Goal: Task Accomplishment & Management: Use online tool/utility

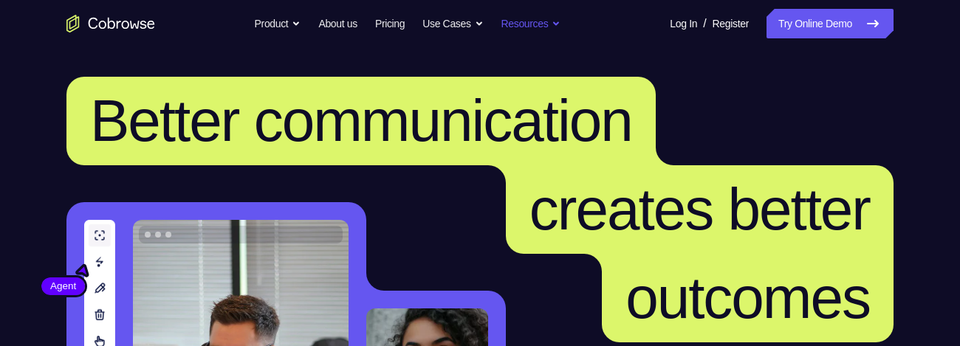
click at [814, 21] on link "Try Online Demo" at bounding box center [829, 24] width 127 height 30
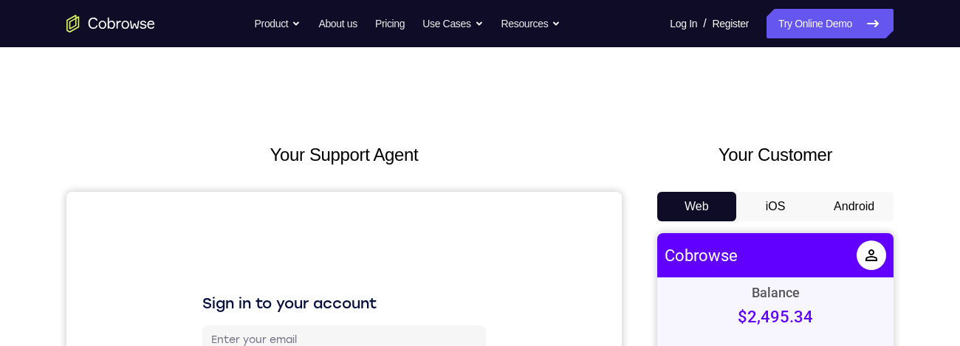
click at [864, 203] on button "Android" at bounding box center [853, 207] width 79 height 30
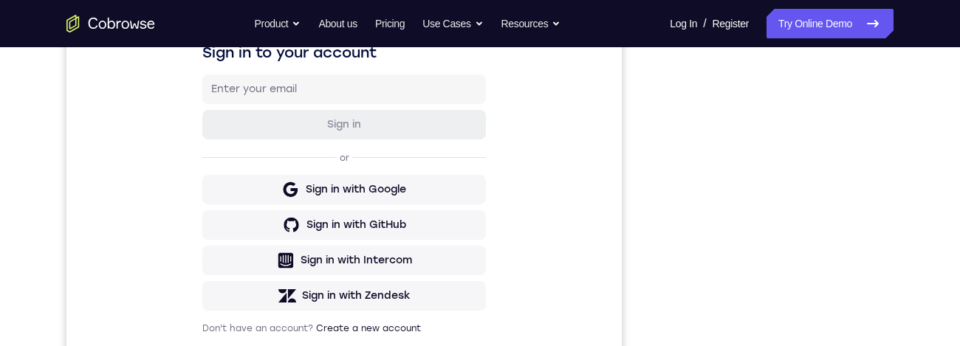
scroll to position [182, 0]
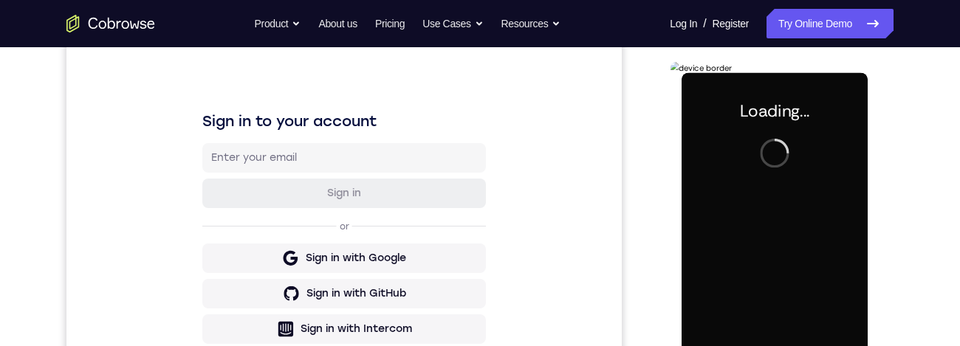
click at [654, 165] on div "Your Support Agent Your Customer Web iOS Android" at bounding box center [479, 232] width 827 height 546
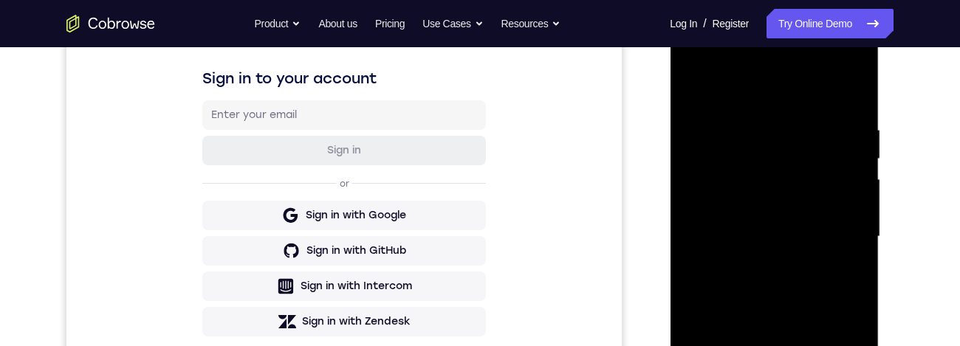
scroll to position [442, 0]
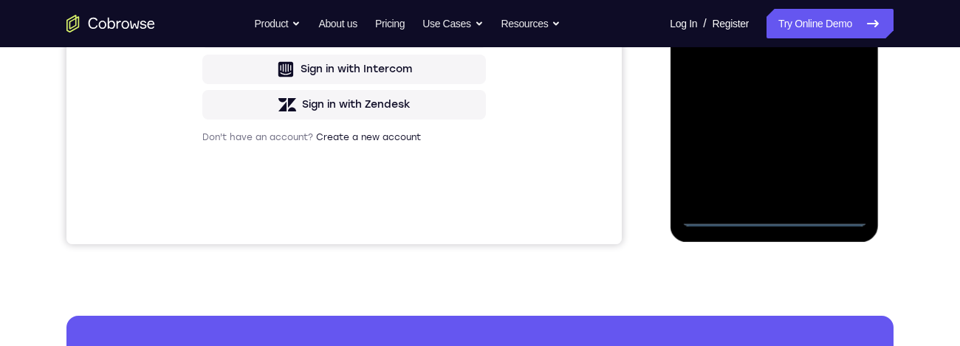
click at [779, 219] on div at bounding box center [774, 19] width 186 height 413
click at [839, 162] on div at bounding box center [774, 19] width 186 height 413
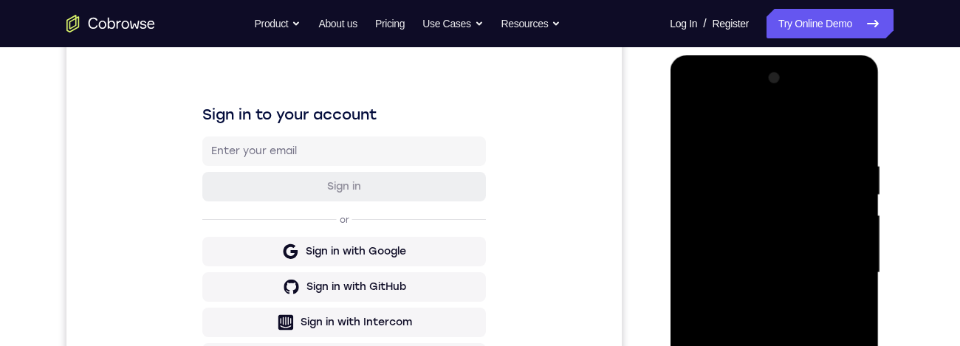
scroll to position [182, 0]
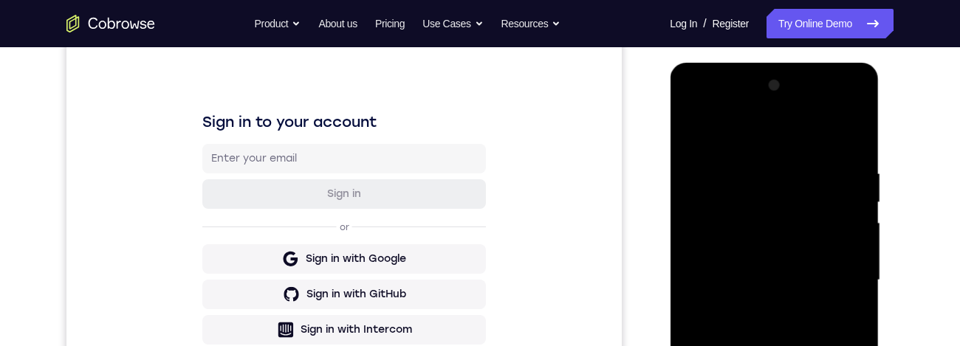
click at [730, 131] on div at bounding box center [774, 280] width 186 height 413
click at [738, 189] on div at bounding box center [774, 280] width 186 height 413
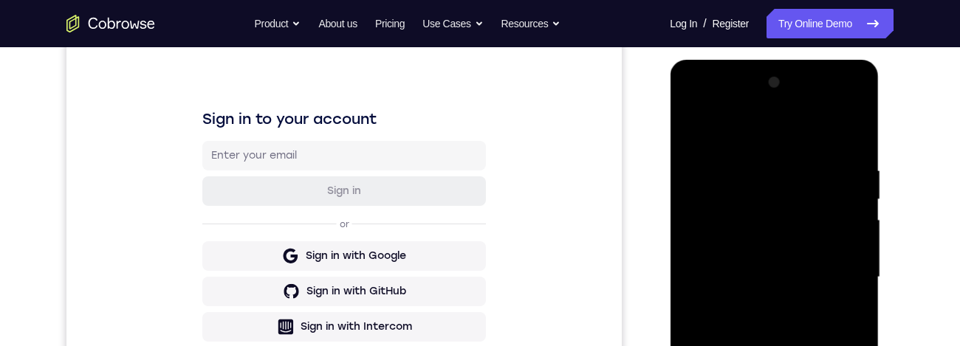
scroll to position [252, 0]
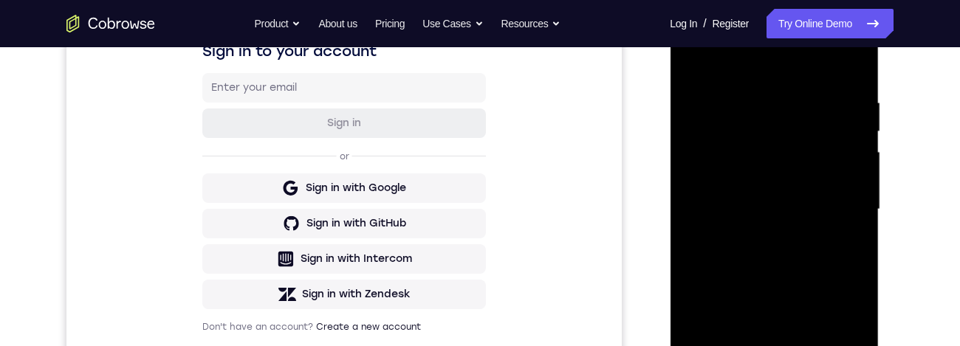
click at [838, 257] on div at bounding box center [774, 209] width 186 height 413
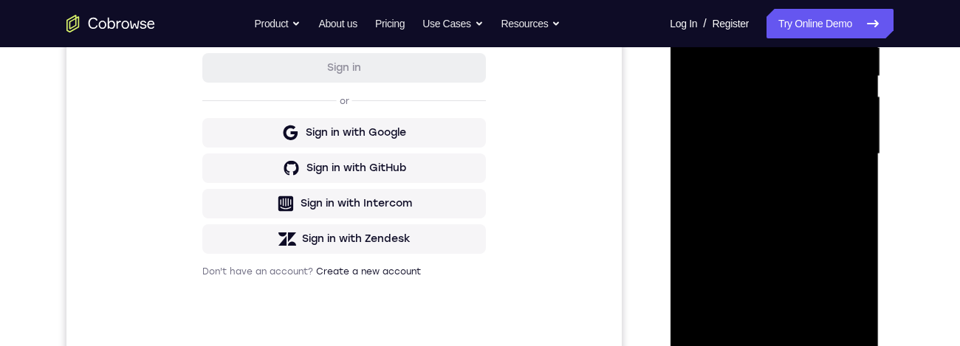
click at [839, 185] on div at bounding box center [774, 154] width 186 height 413
click at [813, 171] on div at bounding box center [774, 153] width 186 height 413
click at [835, 189] on div at bounding box center [774, 153] width 186 height 413
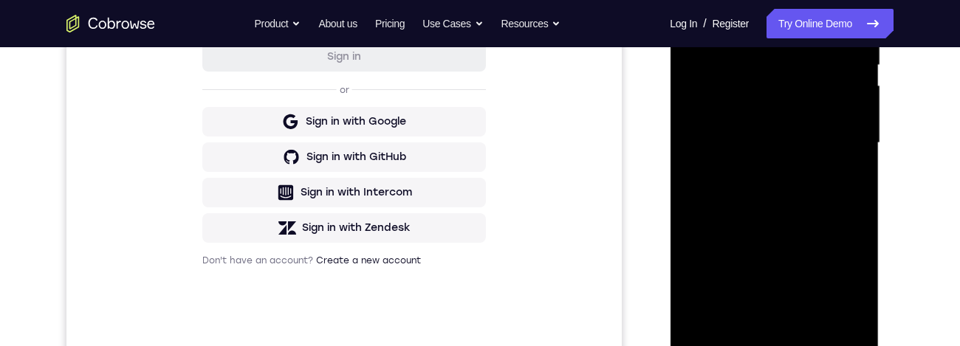
scroll to position [453, 0]
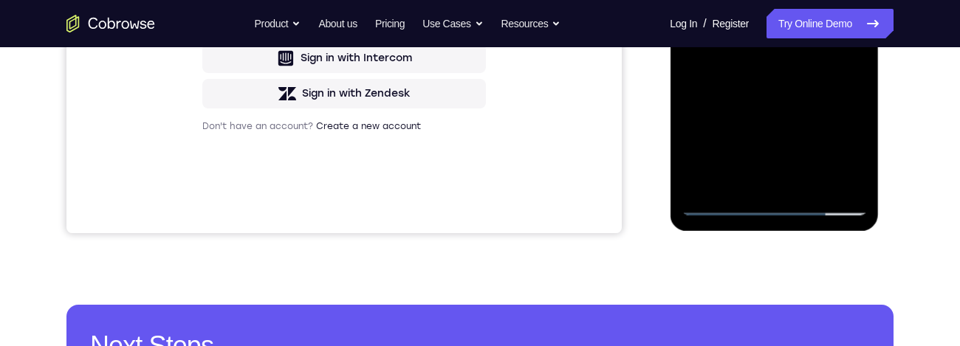
click at [840, 49] on div at bounding box center [774, 8] width 186 height 413
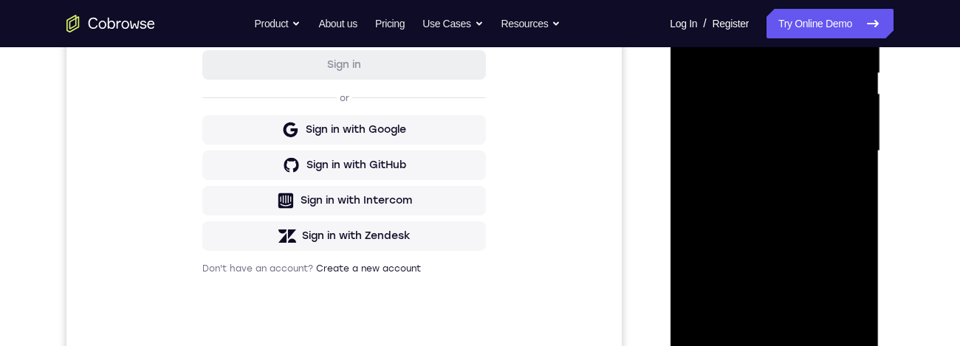
scroll to position [316, 0]
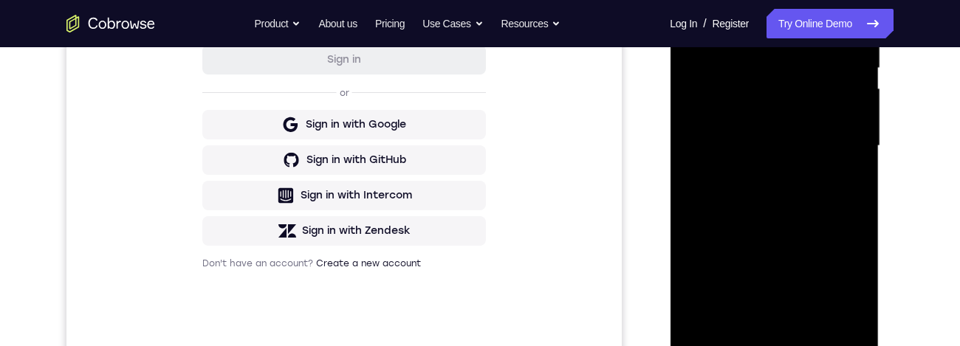
click at [823, 126] on div at bounding box center [774, 145] width 186 height 413
click at [821, 217] on div at bounding box center [774, 145] width 186 height 413
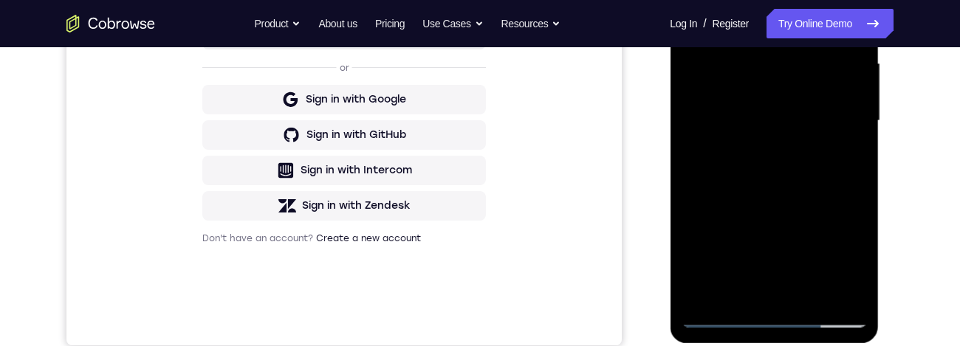
click at [833, 103] on div at bounding box center [774, 120] width 186 height 413
click at [835, 241] on div at bounding box center [774, 120] width 186 height 413
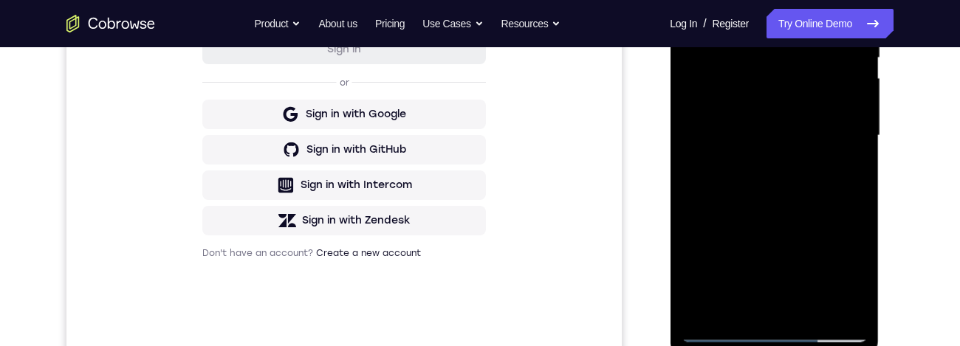
click at [835, 101] on div at bounding box center [774, 135] width 186 height 413
click at [916, 192] on div "Your Support Agent Your Customer Web iOS Android Next Steps We’d be happy to gi…" at bounding box center [479, 208] width 945 height 974
click at [713, 197] on div at bounding box center [774, 135] width 186 height 413
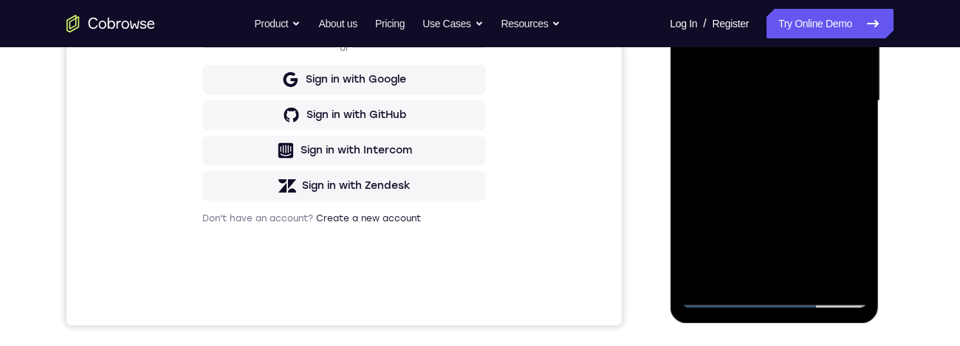
scroll to position [193, 0]
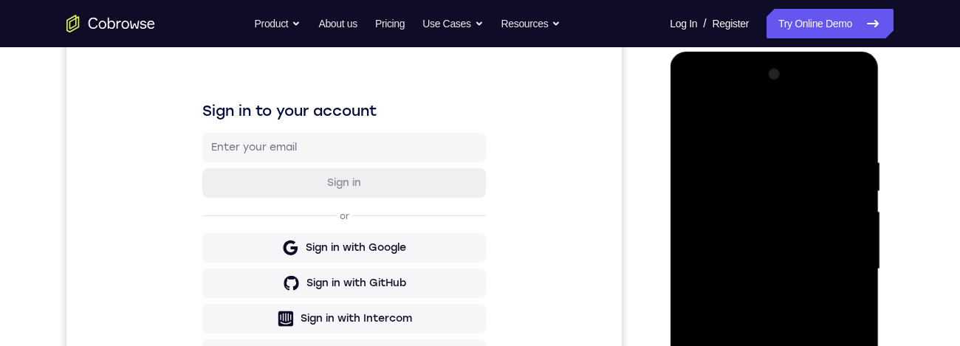
click at [691, 152] on div at bounding box center [774, 269] width 186 height 413
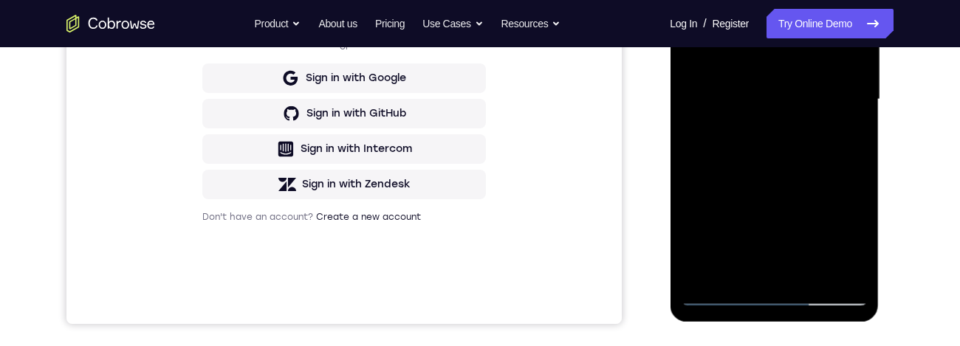
scroll to position [370, 0]
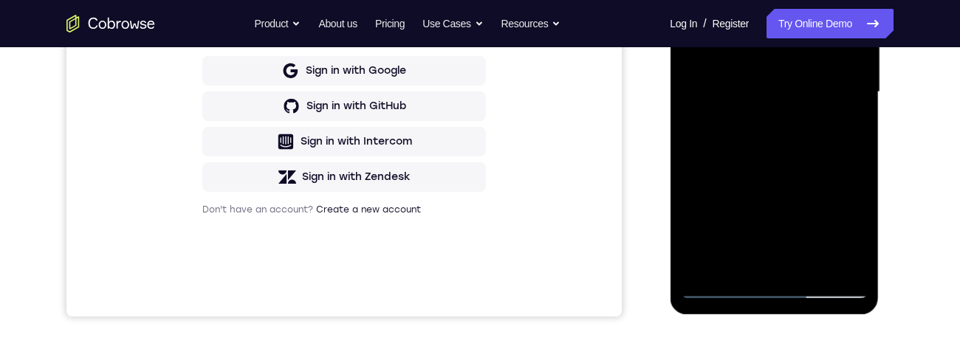
click at [777, 223] on div at bounding box center [774, 92] width 186 height 413
click at [825, 224] on div at bounding box center [774, 92] width 186 height 413
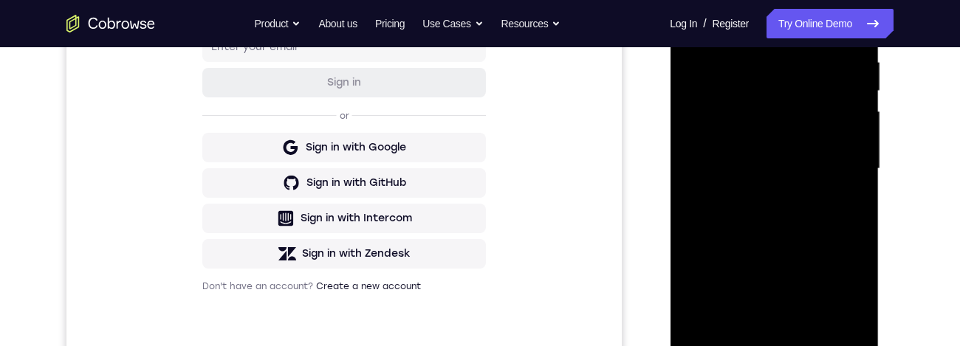
click at [861, 59] on div at bounding box center [774, 168] width 186 height 413
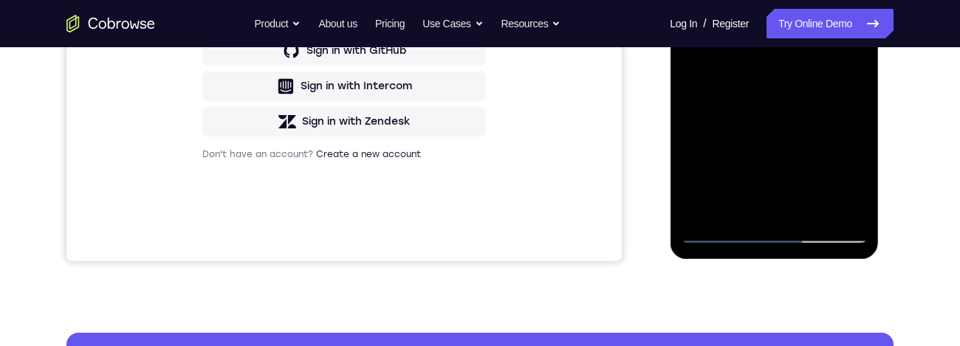
scroll to position [129, 0]
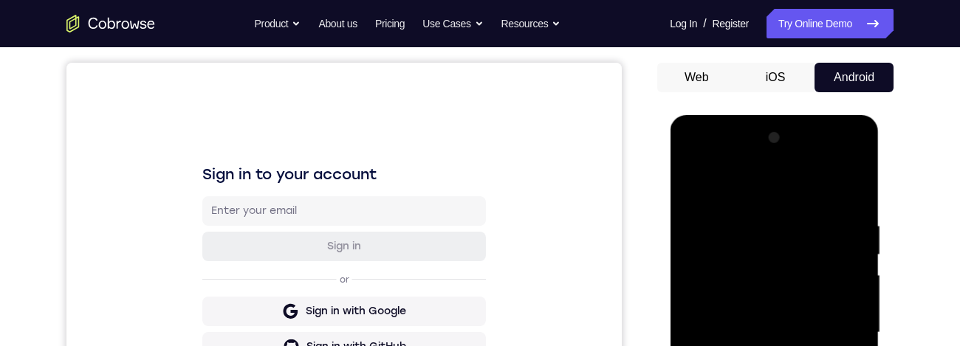
click at [701, 213] on div at bounding box center [774, 332] width 186 height 413
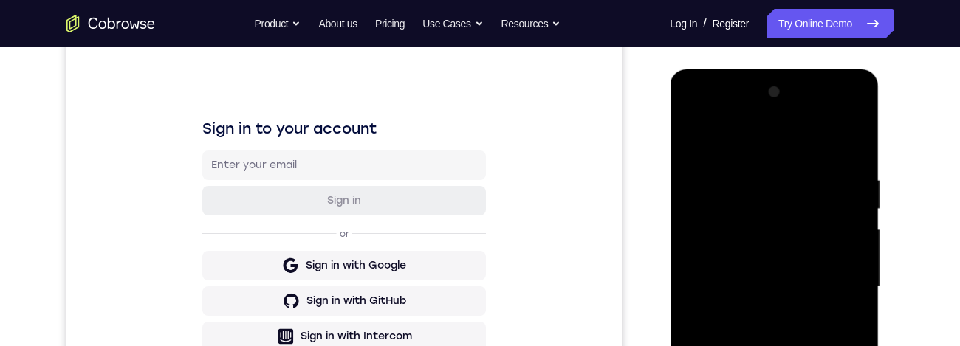
scroll to position [177, 0]
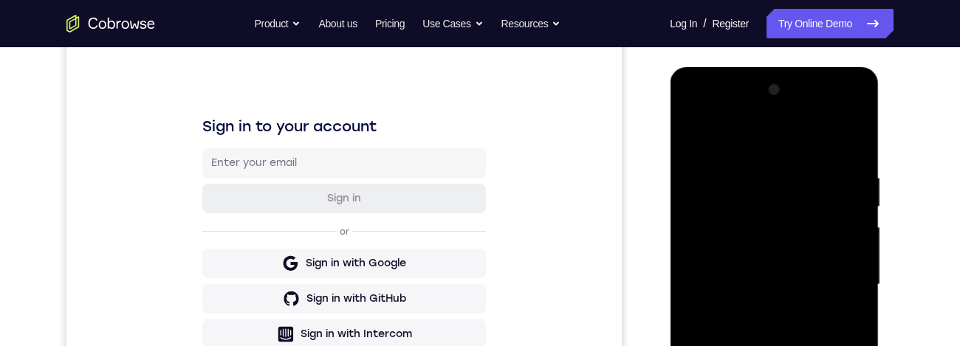
click at [776, 170] on div at bounding box center [774, 284] width 186 height 413
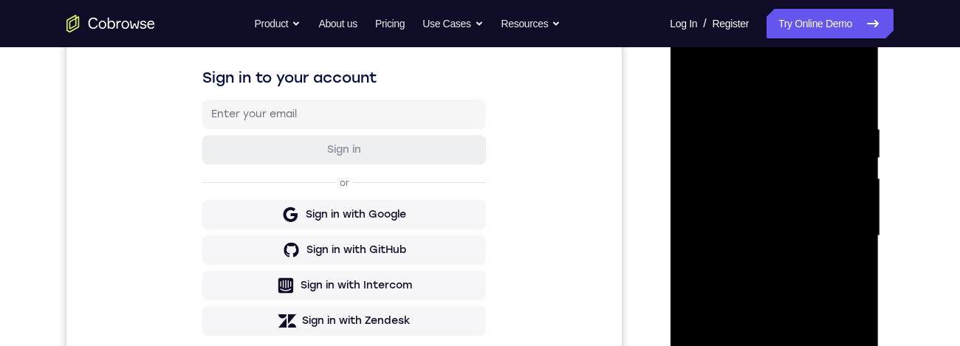
click at [745, 213] on div at bounding box center [774, 236] width 186 height 413
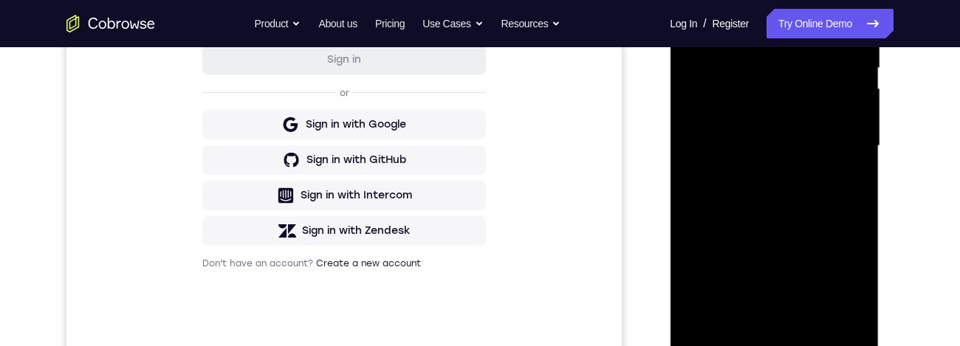
scroll to position [309, 0]
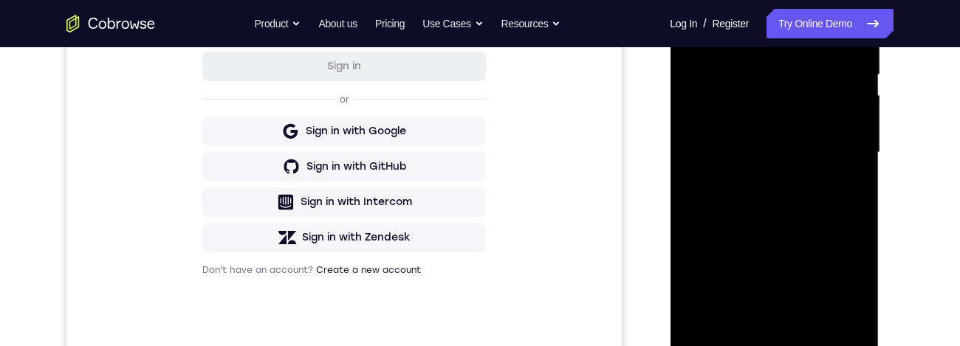
click at [835, 198] on div at bounding box center [774, 152] width 186 height 413
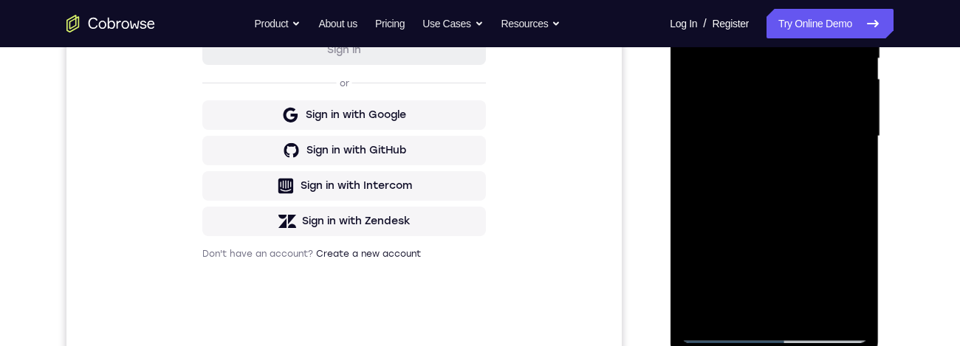
scroll to position [276, 0]
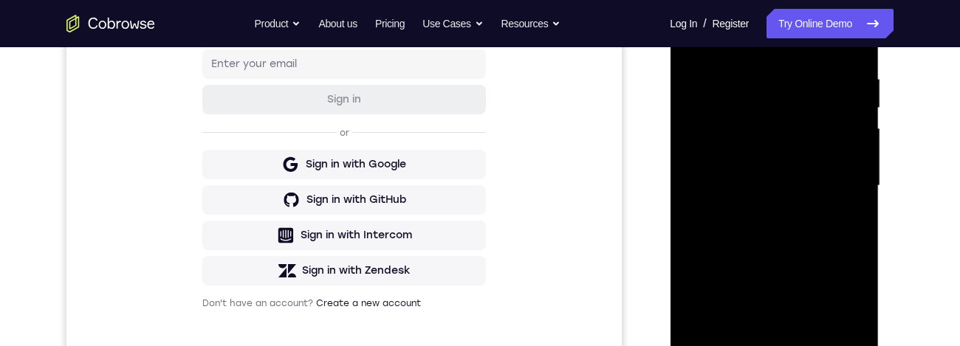
click at [787, 117] on div at bounding box center [774, 185] width 186 height 413
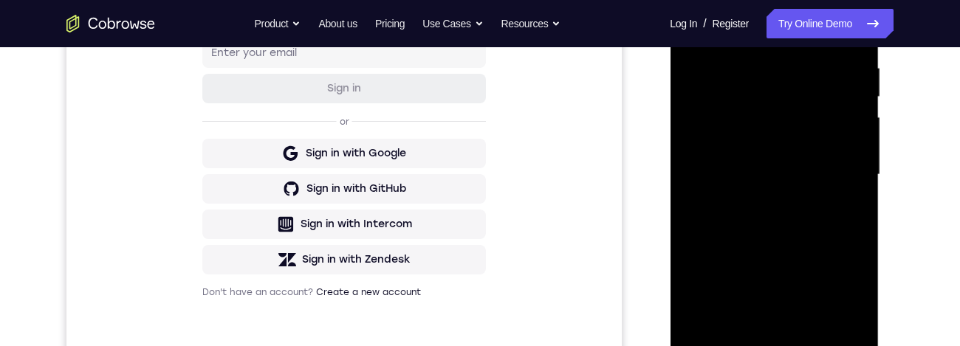
click at [747, 196] on div at bounding box center [774, 174] width 186 height 413
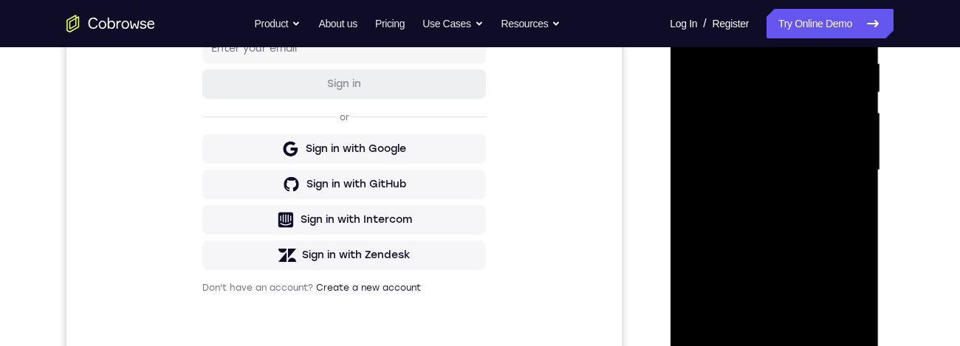
scroll to position [296, 0]
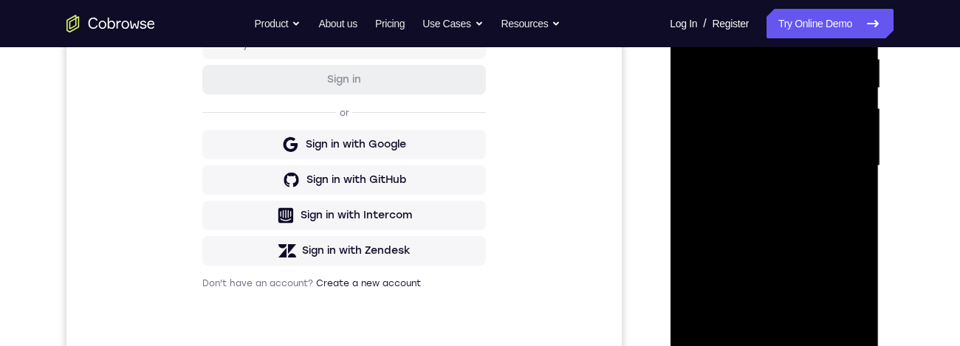
click at [790, 204] on div at bounding box center [774, 165] width 186 height 413
click at [768, 162] on div at bounding box center [774, 165] width 186 height 413
click at [808, 194] on div at bounding box center [774, 165] width 186 height 413
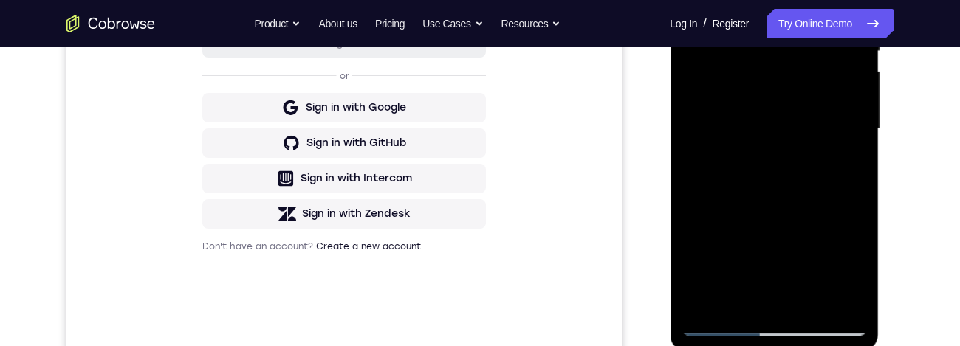
scroll to position [334, 0]
click at [783, 154] on div at bounding box center [774, 128] width 186 height 413
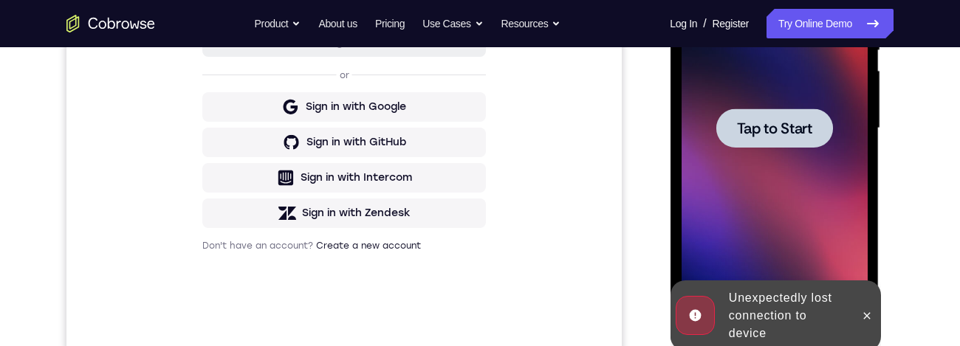
scroll to position [334, 0]
